Goal: Find specific page/section: Find specific page/section

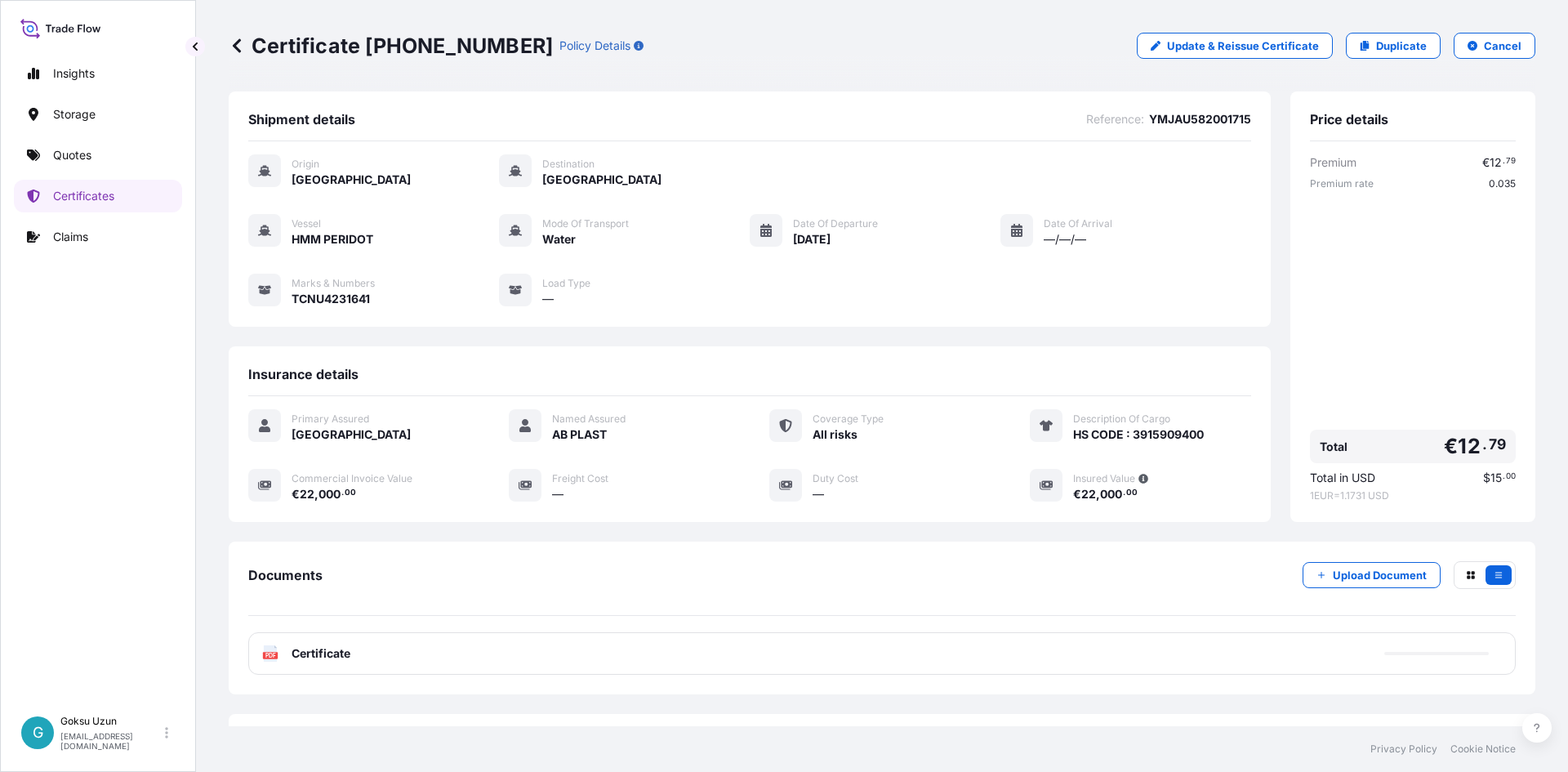
scroll to position [67, 0]
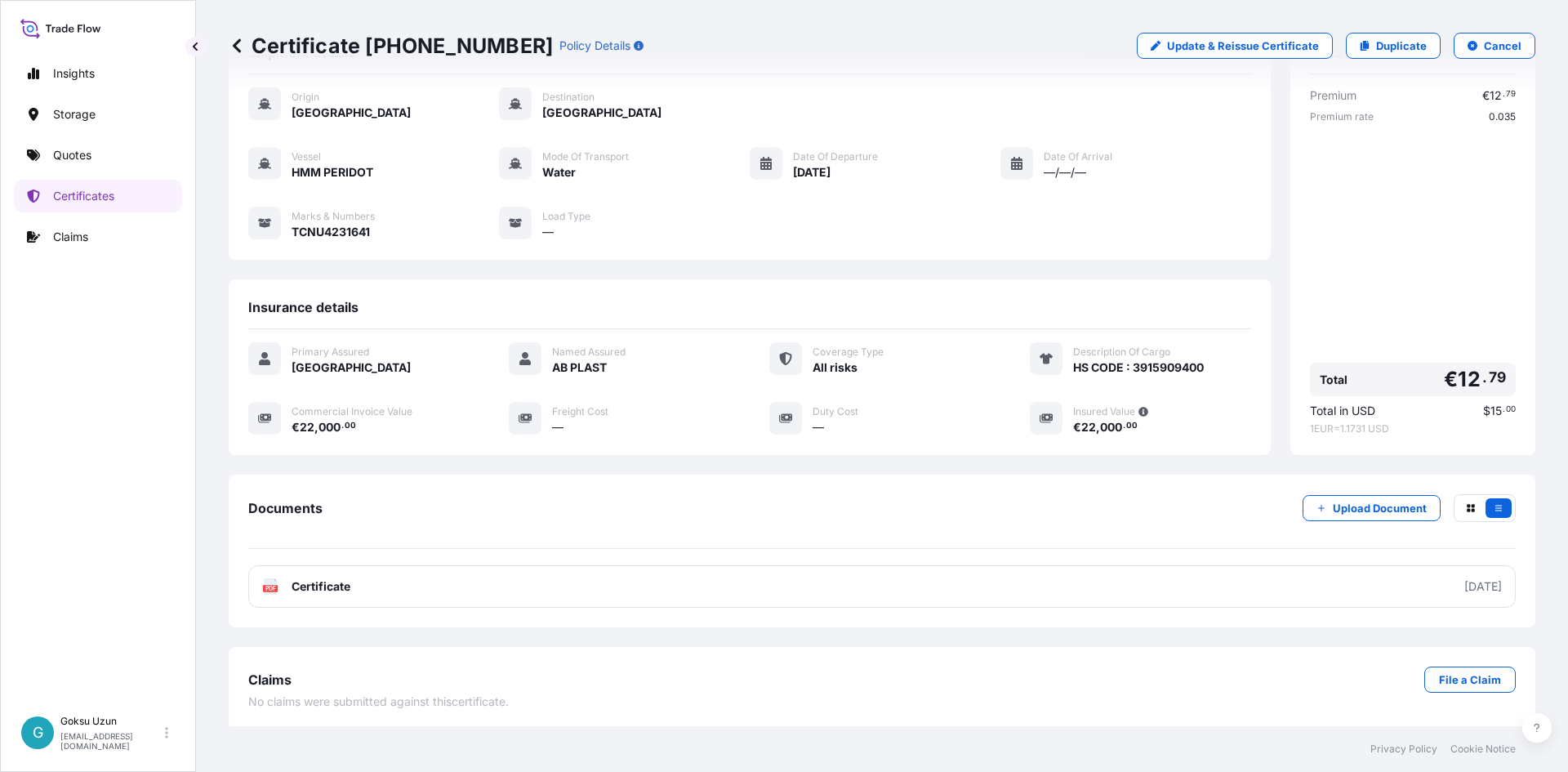
click at [81, 24] on icon at bounding box center [61, 28] width 81 height 24
click at [85, 165] on link "Quotes" at bounding box center [98, 155] width 168 height 33
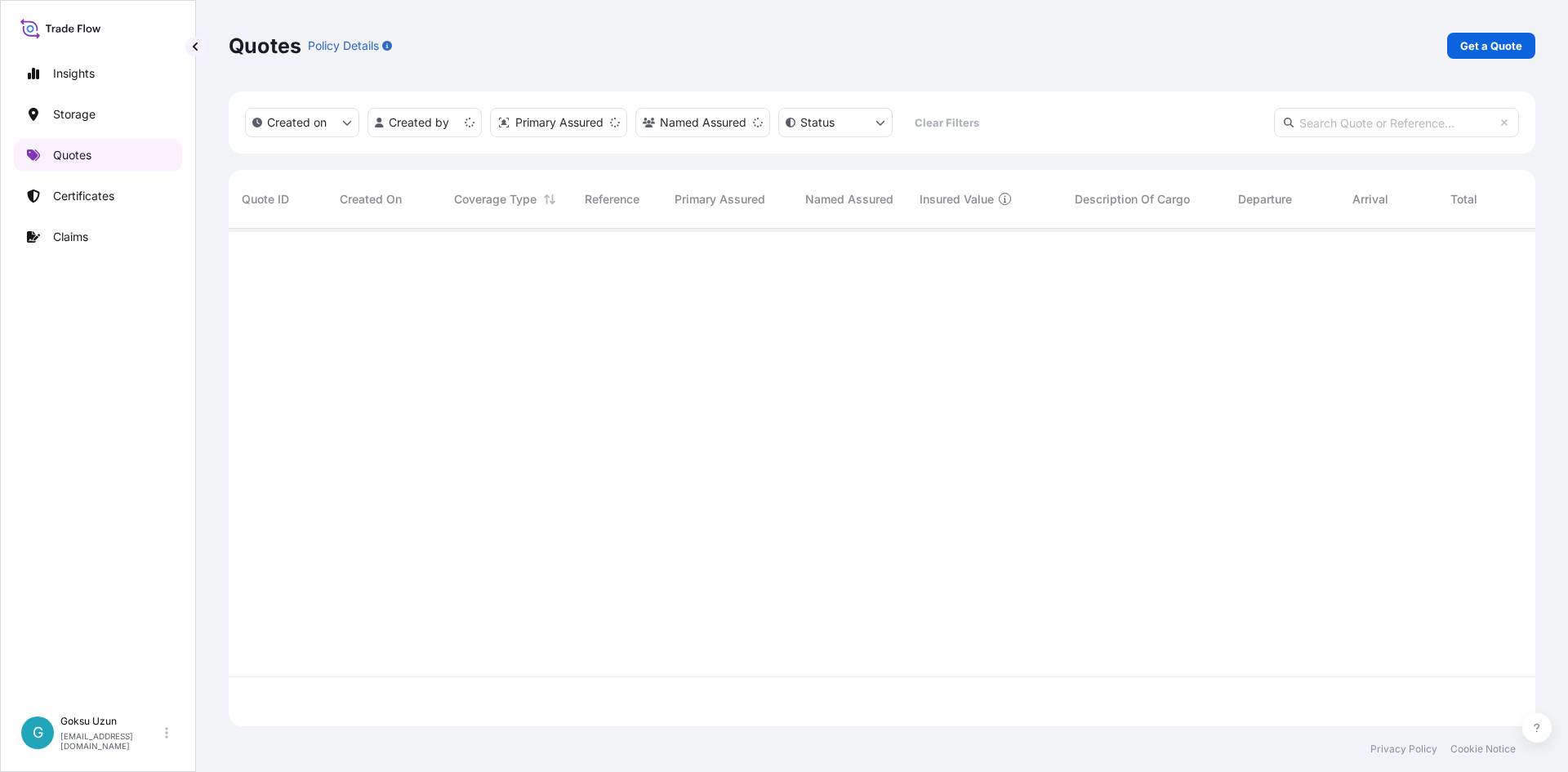
scroll to position [494, 1294]
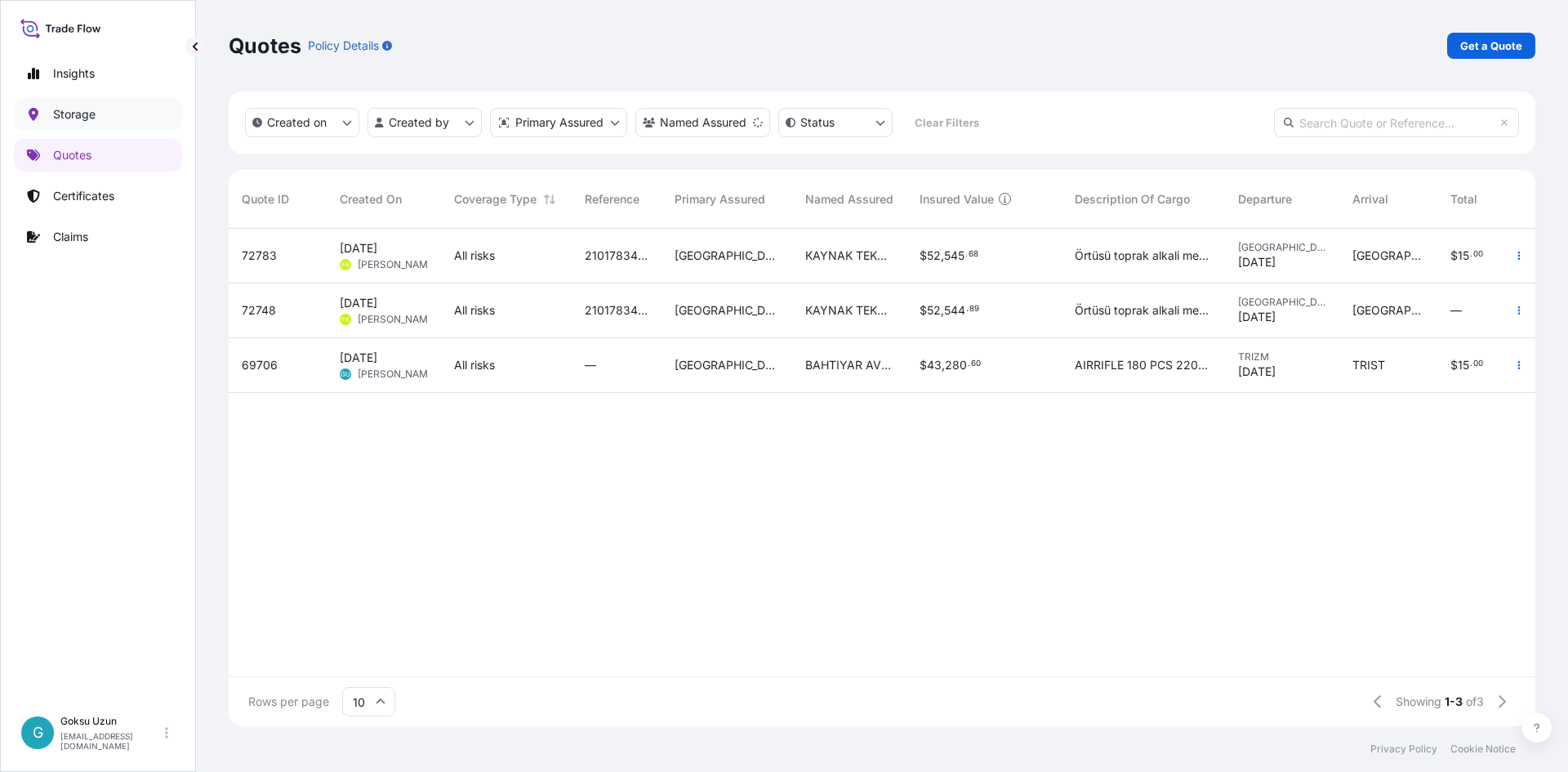
click at [95, 115] on link "Storage" at bounding box center [98, 114] width 168 height 33
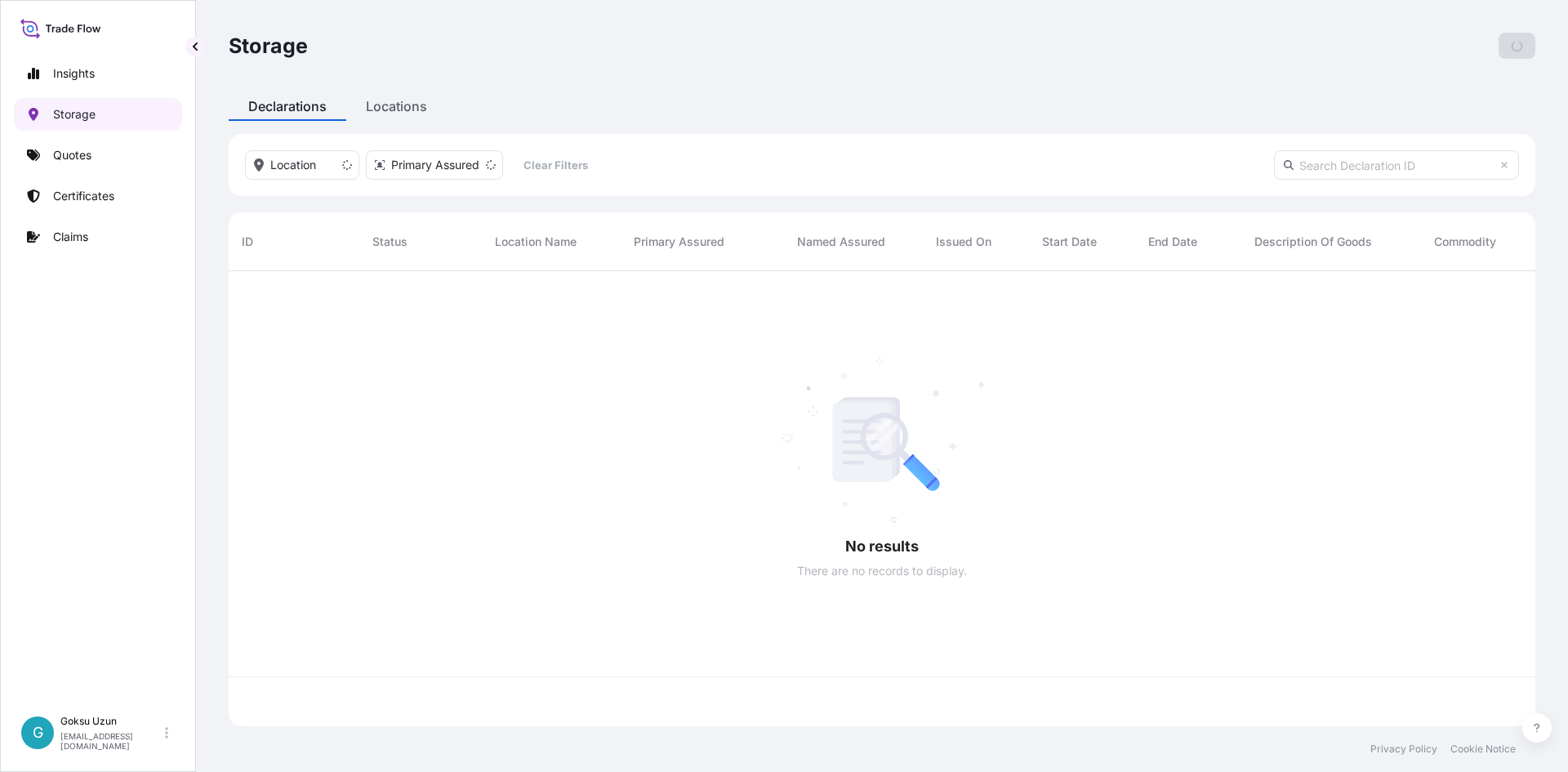
scroll to position [452, 1294]
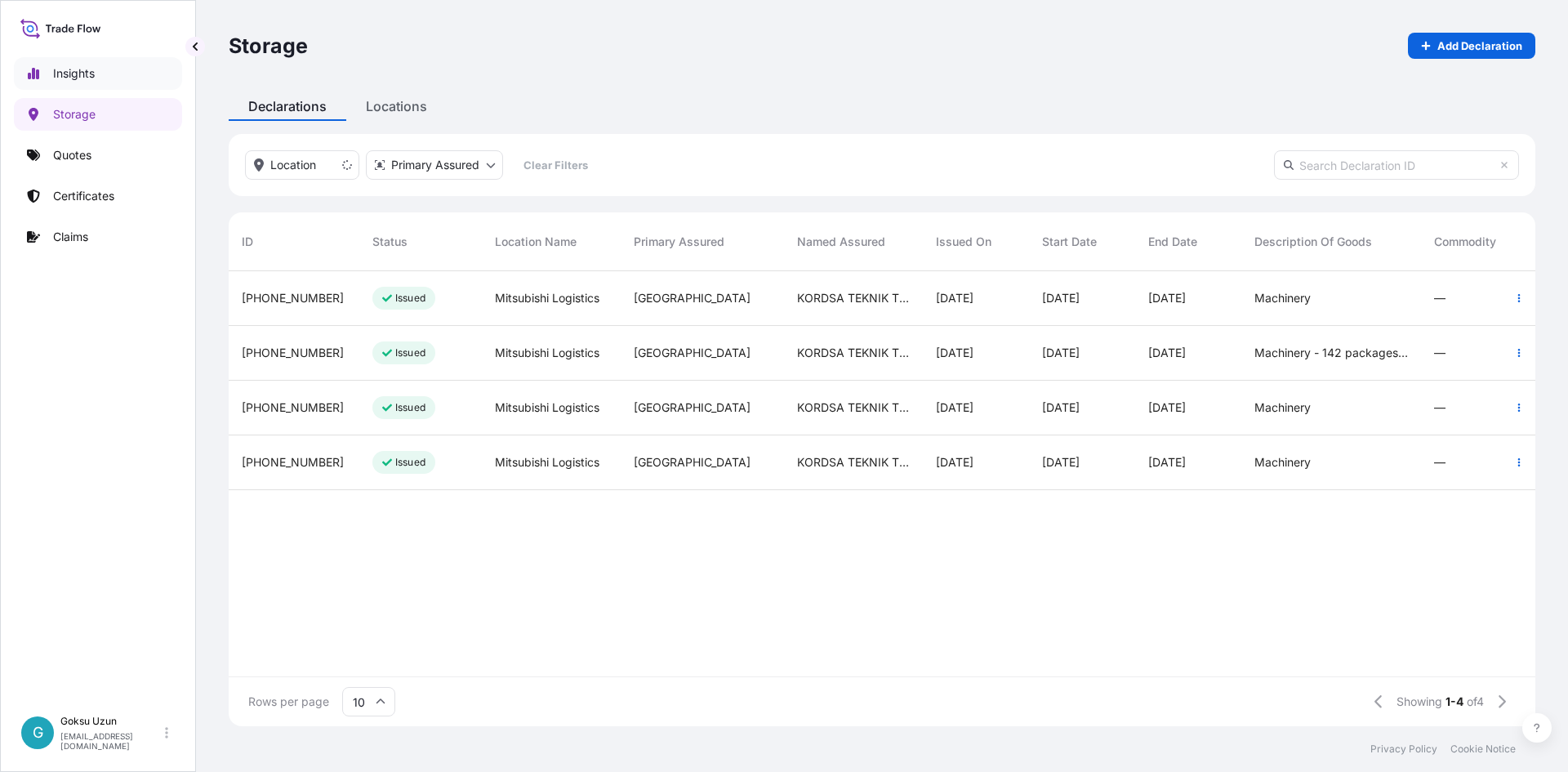
click at [79, 66] on p "Insights" at bounding box center [74, 73] width 42 height 16
select select "2025"
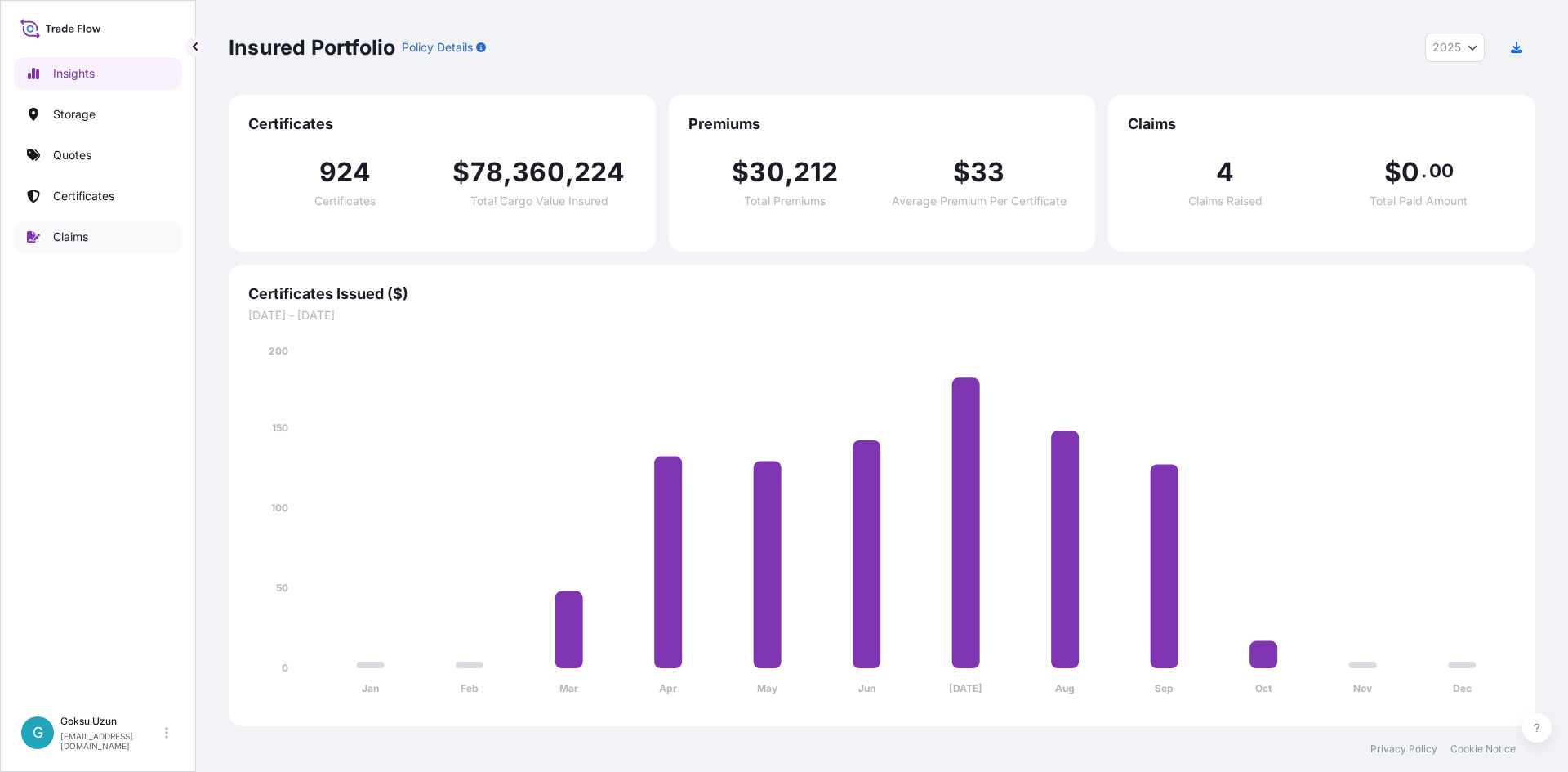
click at [65, 241] on p "Claims" at bounding box center [70, 236] width 35 height 16
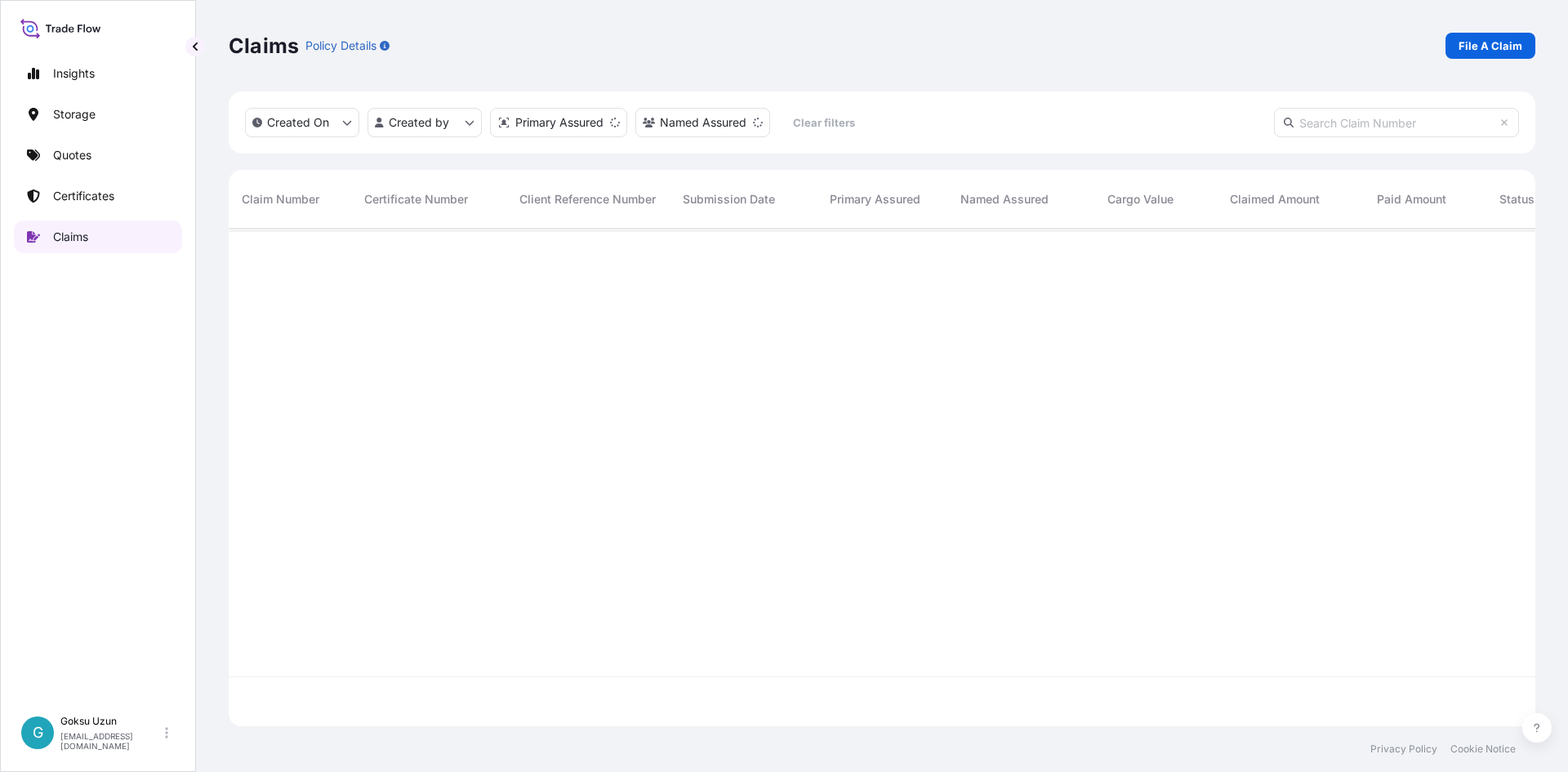
scroll to position [494, 1294]
